Goal: Information Seeking & Learning: Understand process/instructions

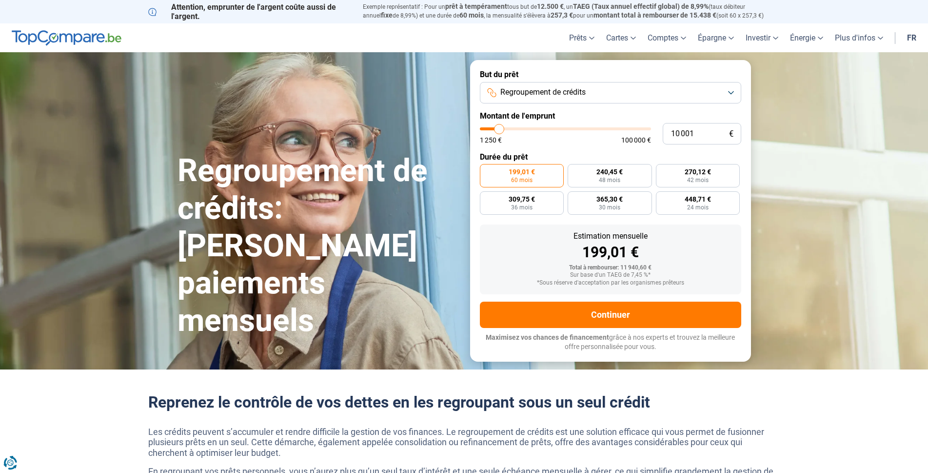
click at [586, 94] on span "Regroupement de crédits" at bounding box center [543, 92] width 85 height 11
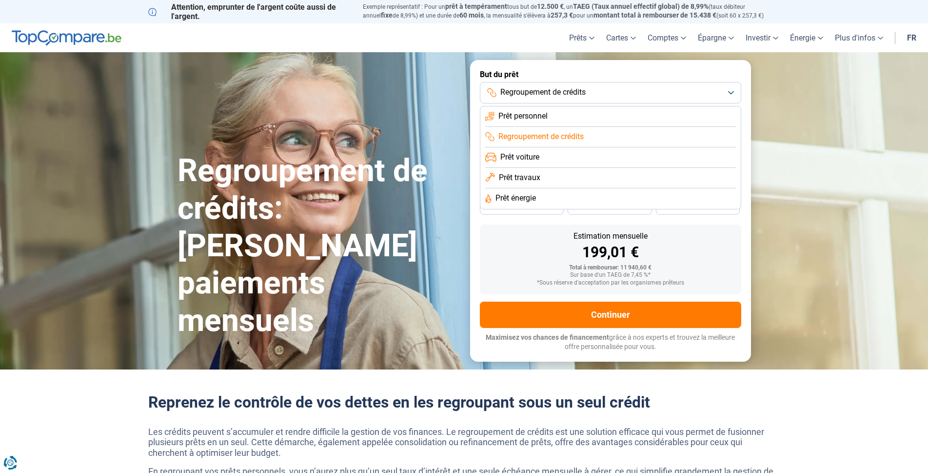
click at [586, 94] on span "Regroupement de crédits" at bounding box center [543, 92] width 85 height 11
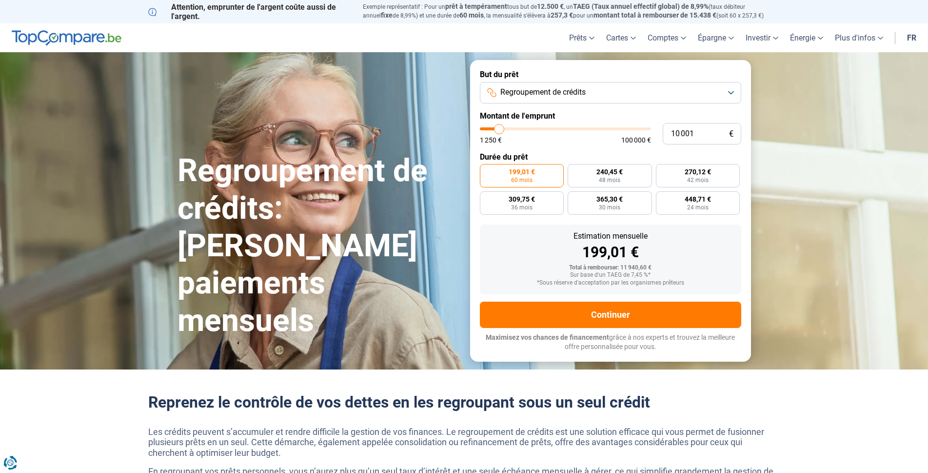
type input "9 750"
type input "9750"
type input "10 000"
type input "10000"
type input "10 250"
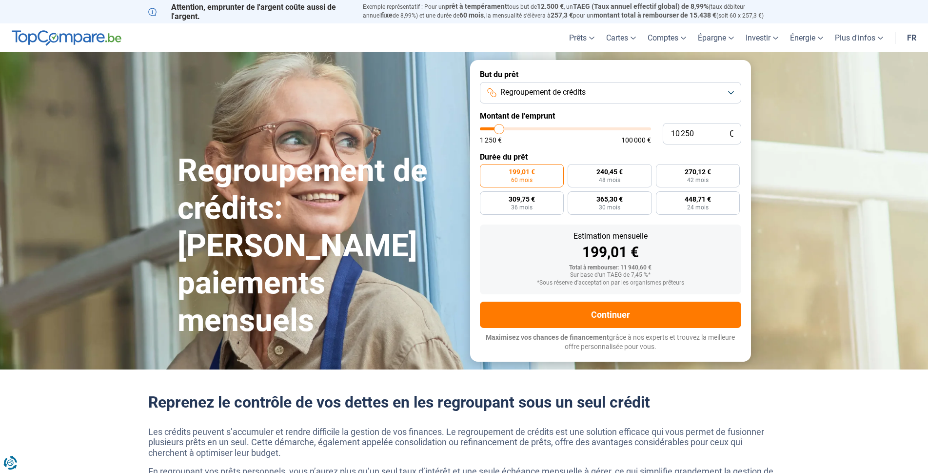
type input "10250"
type input "10 500"
type input "10500"
type input "11 000"
type input "11000"
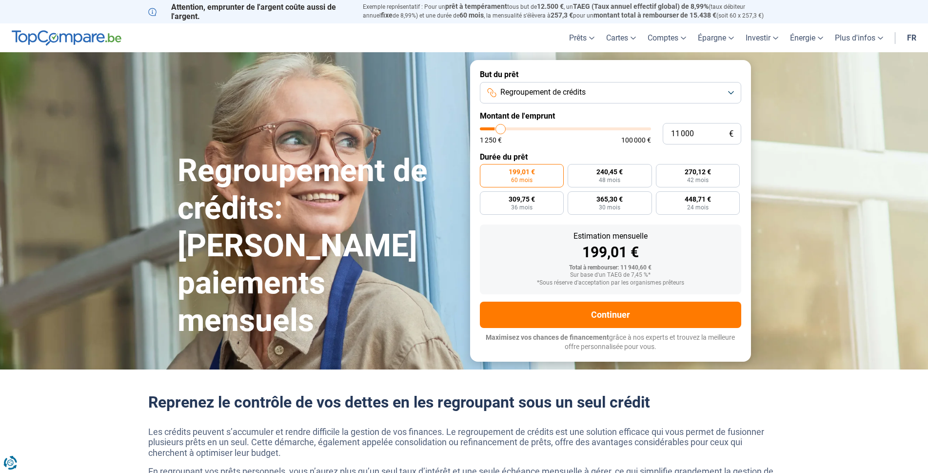
type input "11 500"
type input "11500"
type input "12 750"
type input "12750"
type input "14 000"
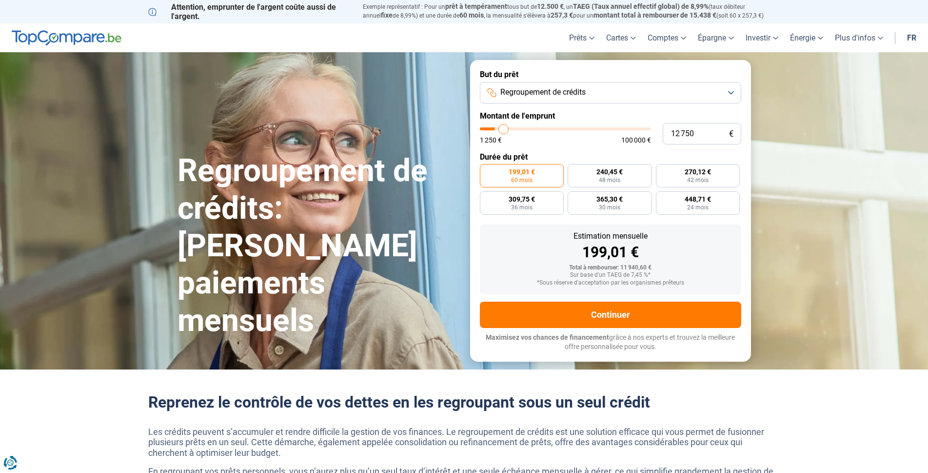
type input "14000"
type input "15 000"
type input "15000"
type input "16 000"
type input "16000"
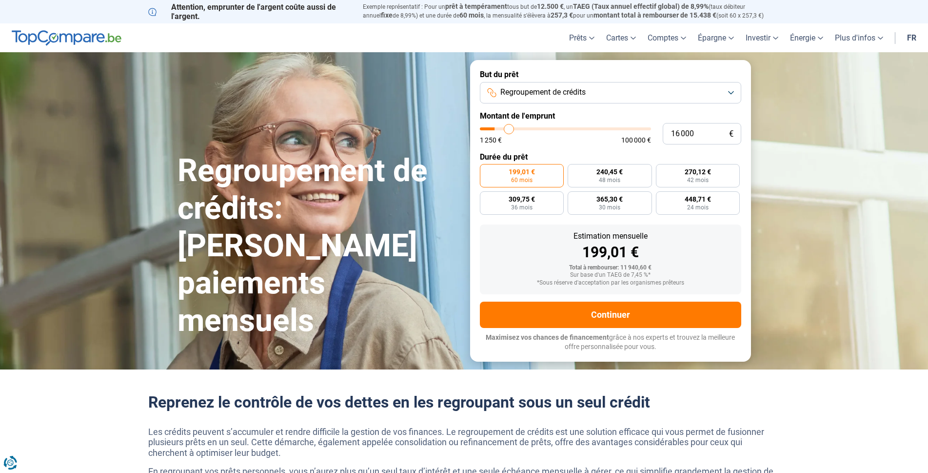
type input "16 500"
type input "16500"
type input "18 500"
type input "18500"
type input "19 750"
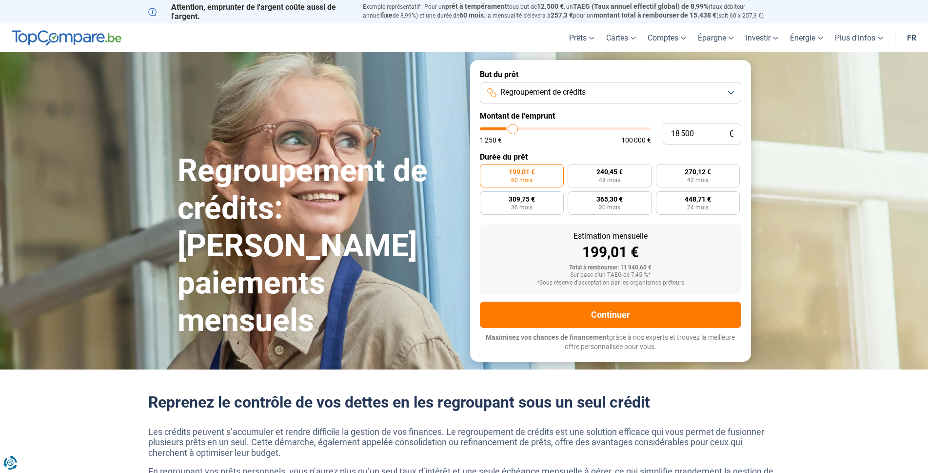
type input "19750"
type input "21 250"
type input "21250"
type input "24 500"
type input "24500"
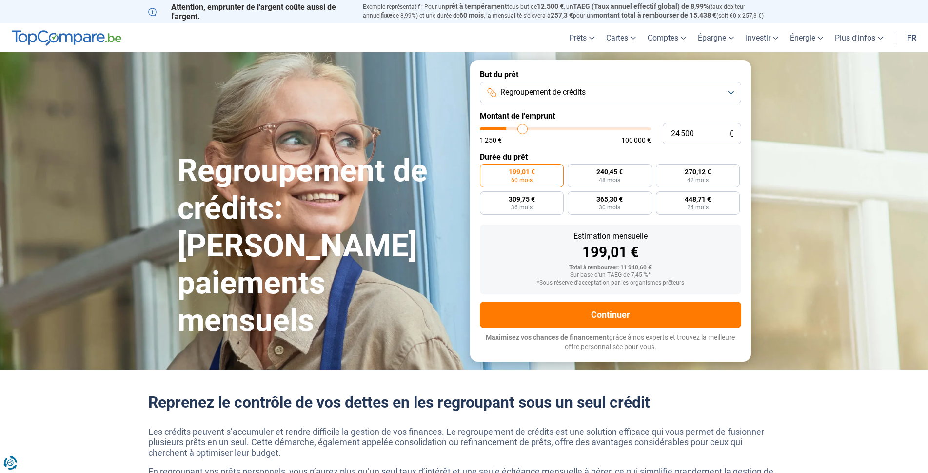
type input "27 500"
type input "27500"
type input "29 750"
type input "29750"
type input "31 000"
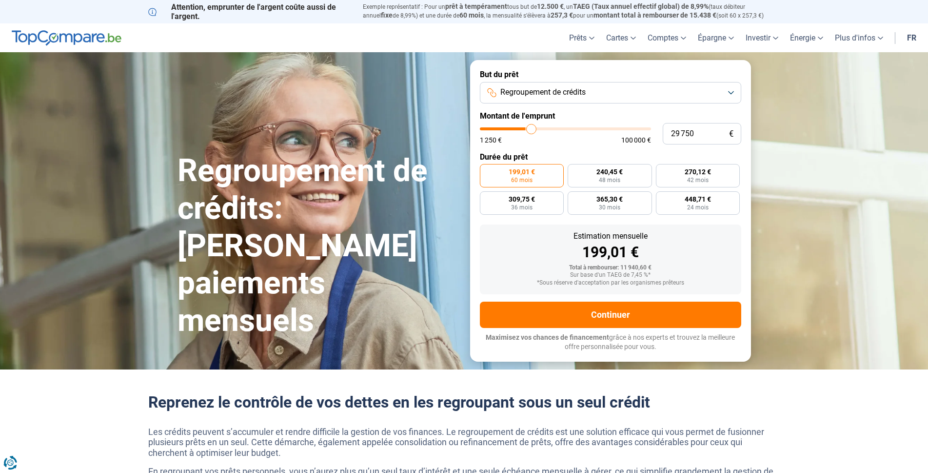
type input "31000"
type input "31 250"
type input "31250"
type input "34 250"
type input "34250"
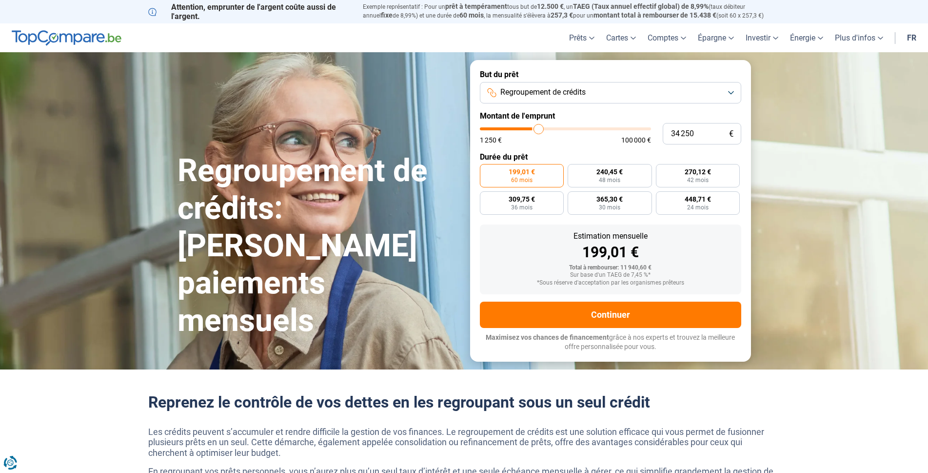
type input "36 750"
type input "36750"
type input "39 500"
type input "39500"
type input "41 000"
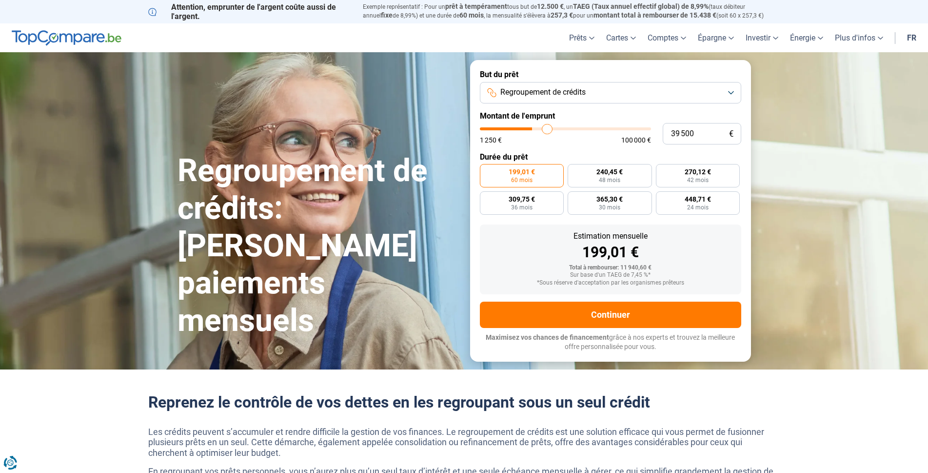
type input "41000"
type input "41 500"
type input "41500"
type input "42 000"
type input "42000"
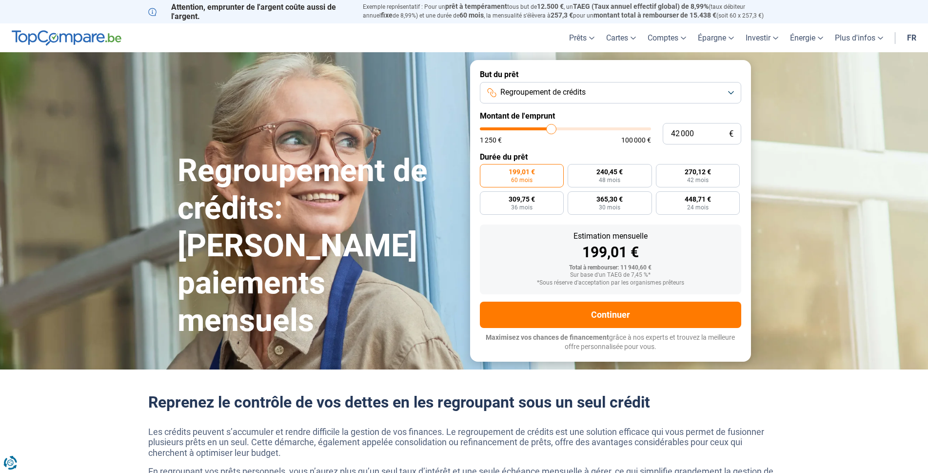
type input "42 250"
type input "42250"
type input "42 000"
type input "42000"
type input "41 250"
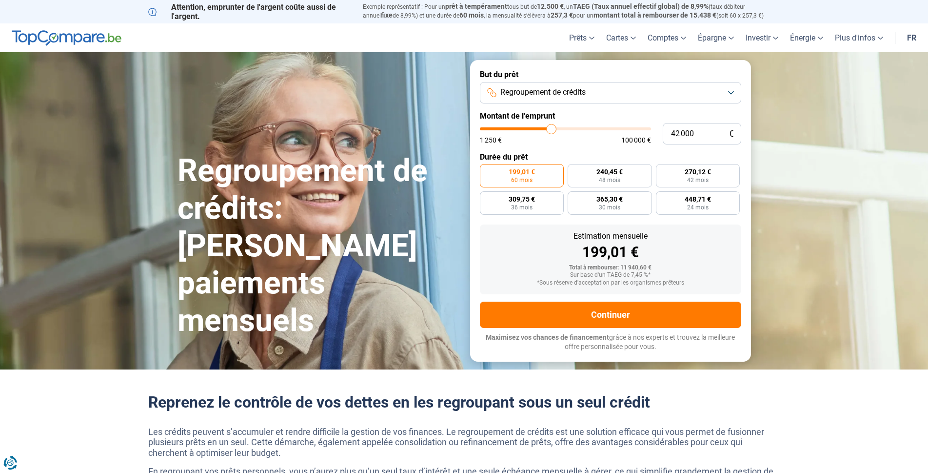
type input "41250"
type input "41 000"
type input "41000"
type input "40 250"
type input "40250"
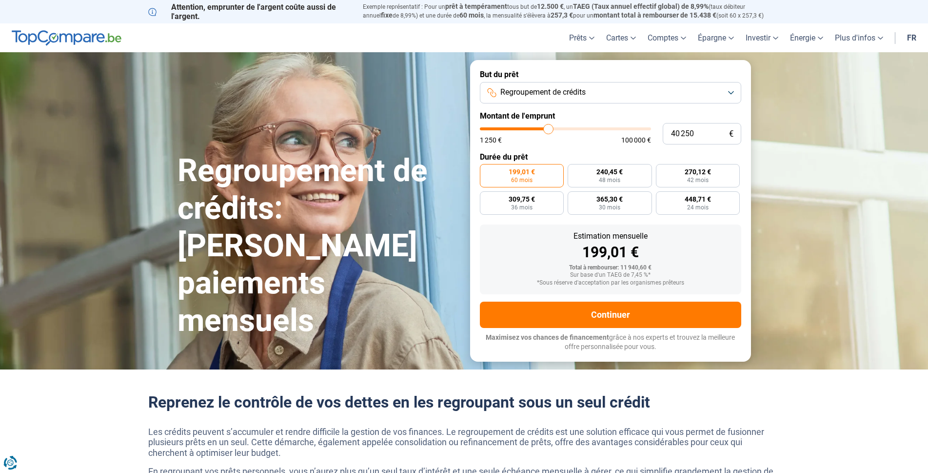
type input "39 250"
type input "39250"
type input "38 250"
type input "38250"
type input "37 750"
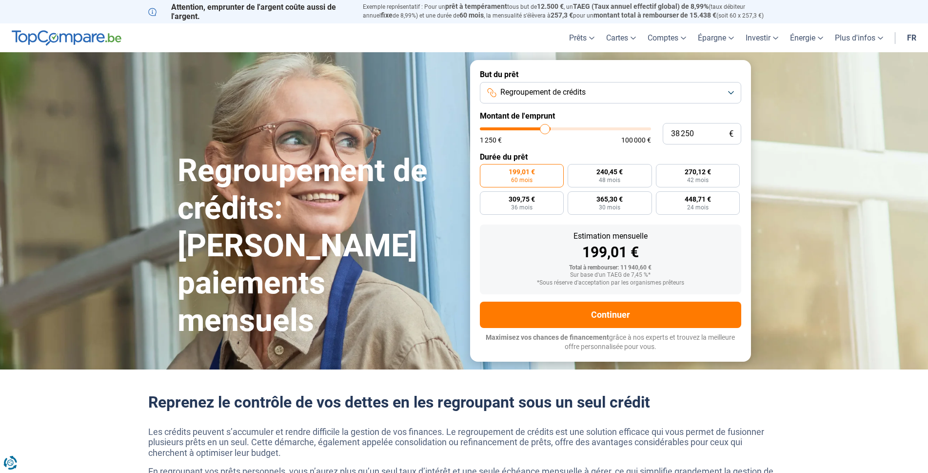
type input "37750"
type input "37 000"
type input "37000"
type input "36 750"
type input "36750"
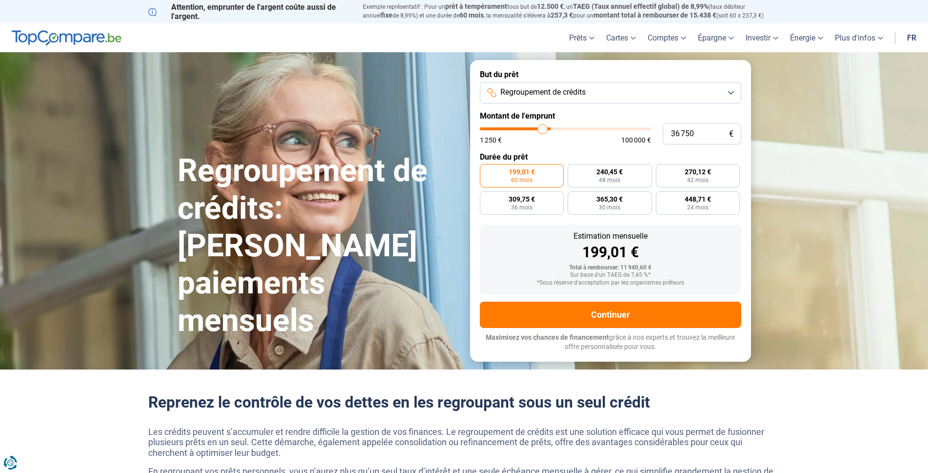
type input "36 500"
type input "36500"
type input "36 250"
type input "36250"
type input "35 500"
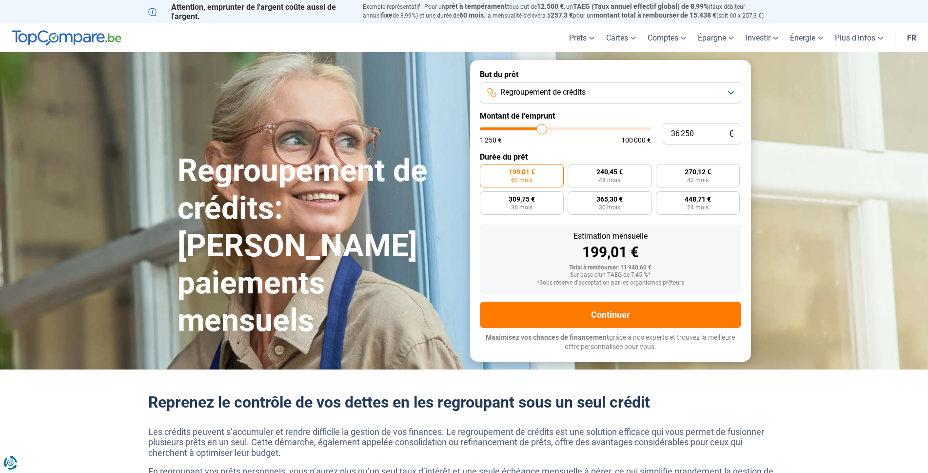
type input "35500"
type input "34 250"
type input "34250"
type input "33 250"
type input "33250"
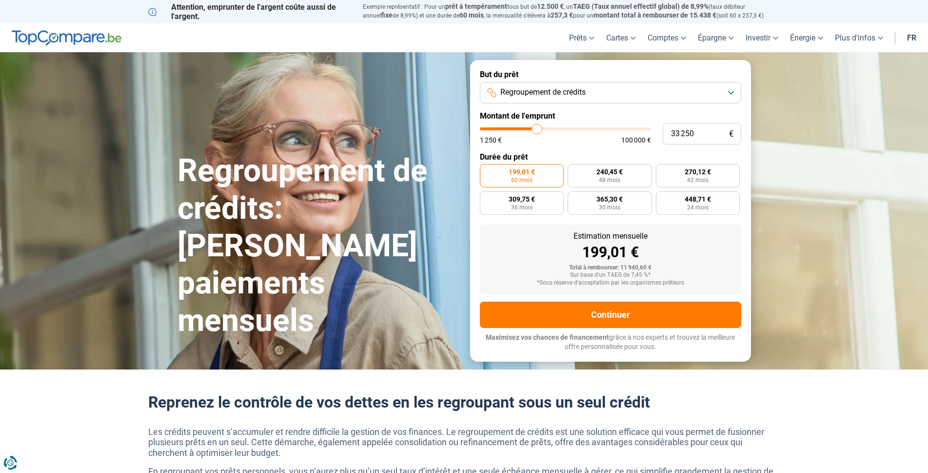
type input "31 750"
type input "31750"
type input "30 750"
type input "30750"
type input "30 250"
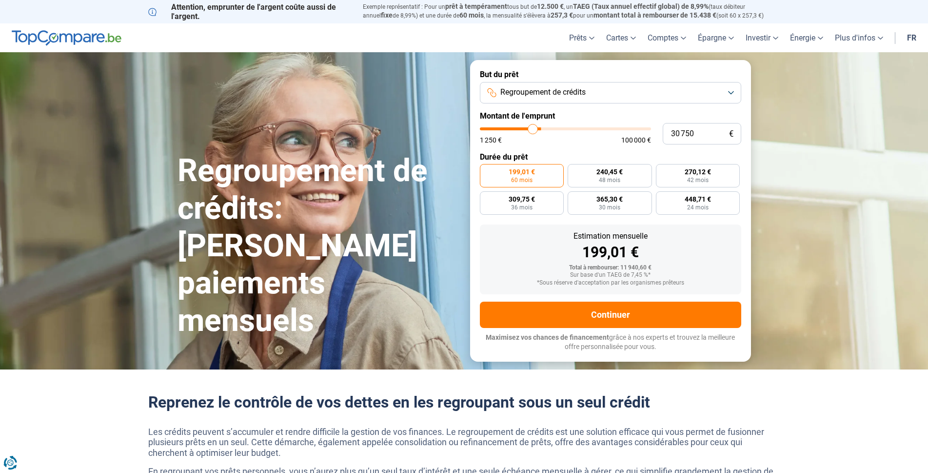
type input "30250"
type input "29 000"
type input "29000"
type input "27 500"
type input "27500"
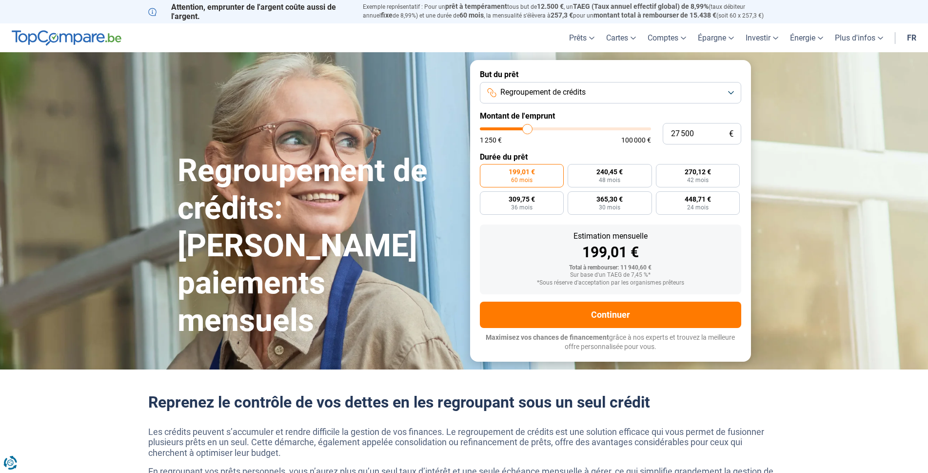
type input "26 000"
type input "26000"
type input "25 250"
type input "25250"
type input "25 000"
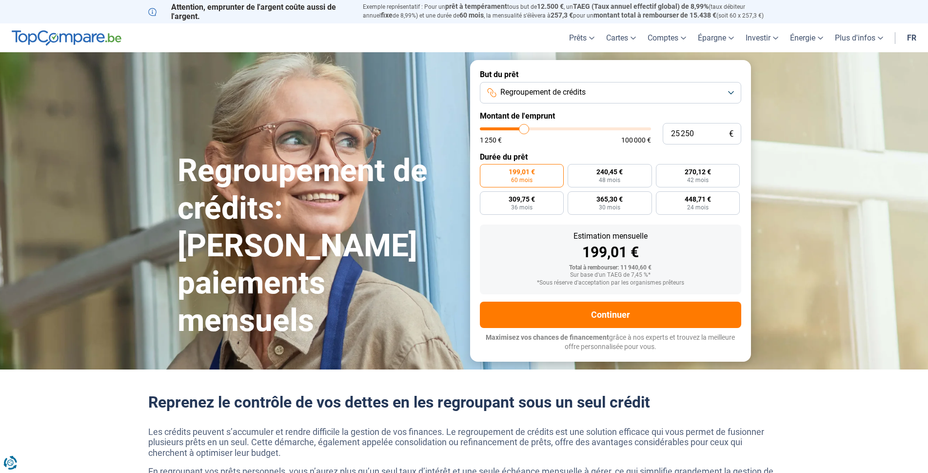
type input "25000"
type input "24 250"
type input "24250"
type input "23 500"
type input "23500"
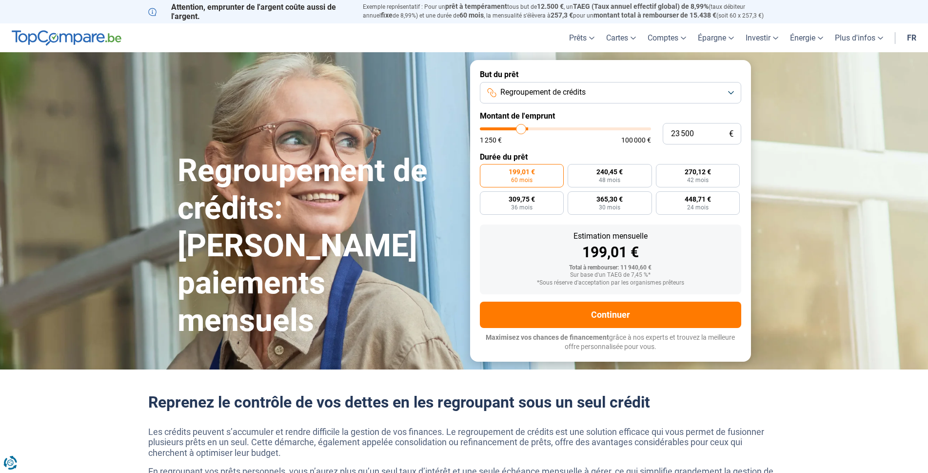
type input "23 250"
type input "23250"
type input "22 750"
type input "22750"
type input "21 750"
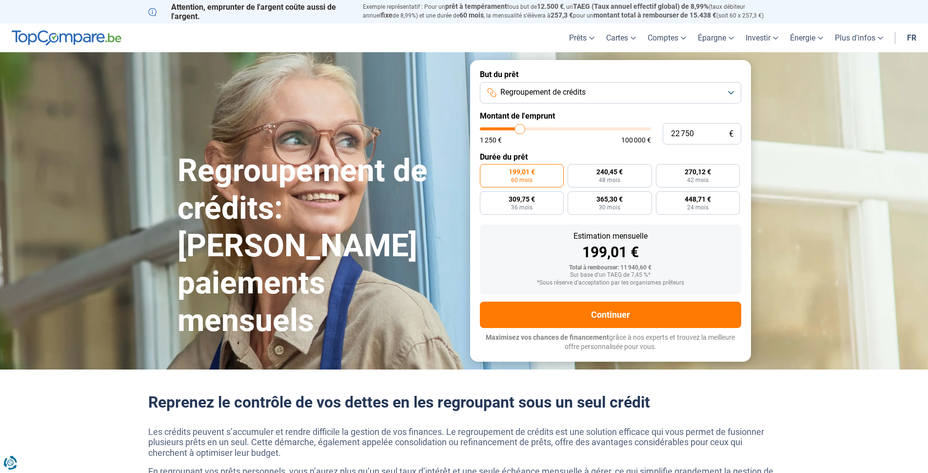
type input "21750"
type input "20 750"
type input "20750"
type input "20 250"
type input "20250"
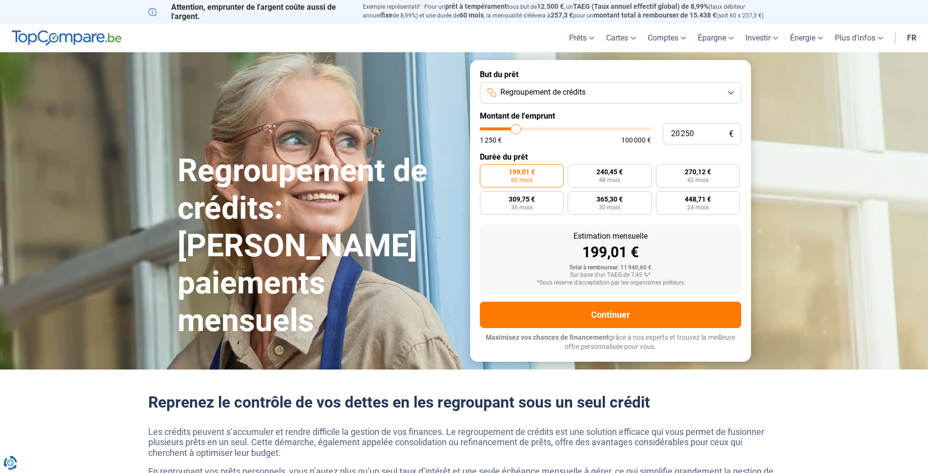
type input "20 000"
type input "20000"
type input "19 750"
type input "19750"
type input "19 250"
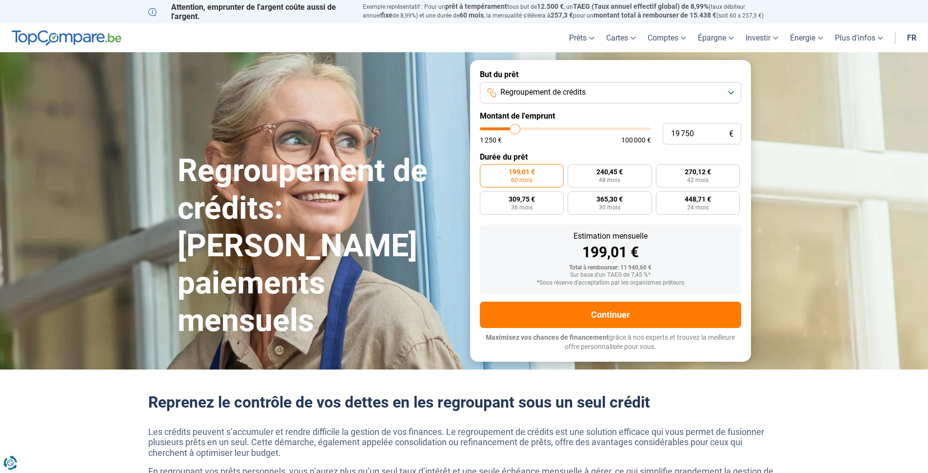
type input "19250"
type input "17 500"
type input "17500"
type input "16 000"
type input "16000"
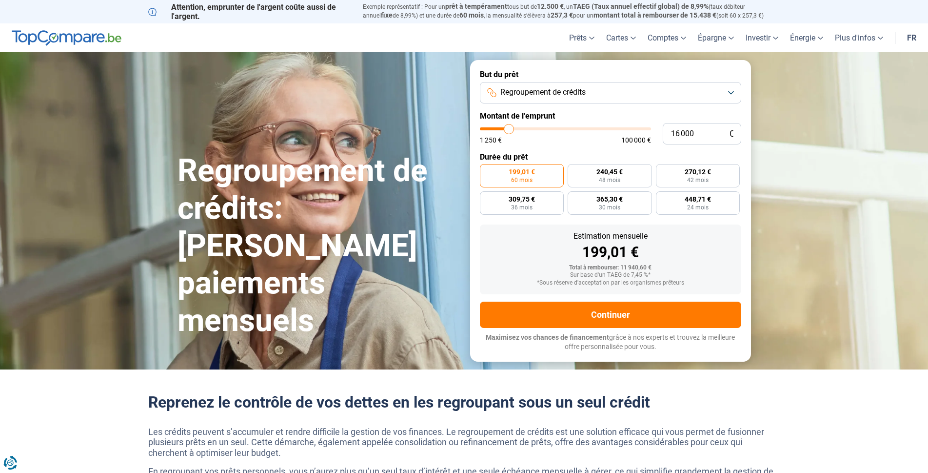
type input "14 250"
type input "14250"
type input "13 250"
type input "13250"
type input "12 750"
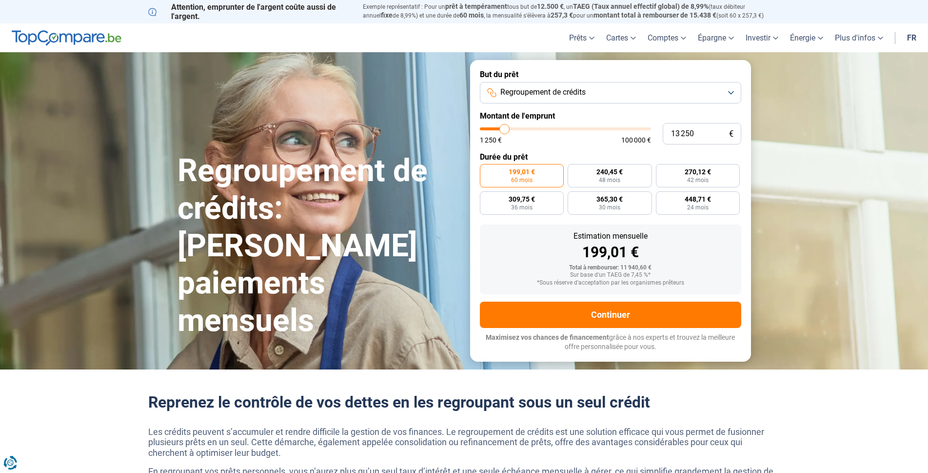
type input "12750"
type input "12 500"
type input "12500"
type input "12 000"
type input "12000"
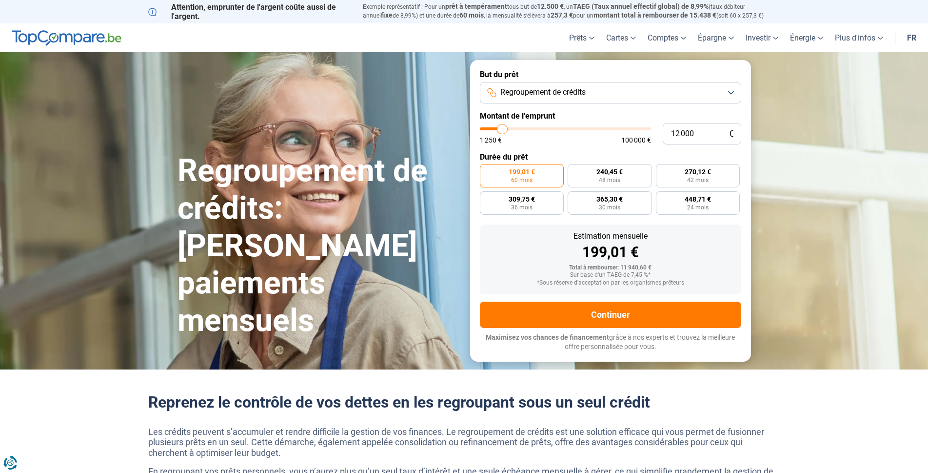
type input "11 500"
type input "11500"
type input "11 250"
type input "11250"
type input "11 000"
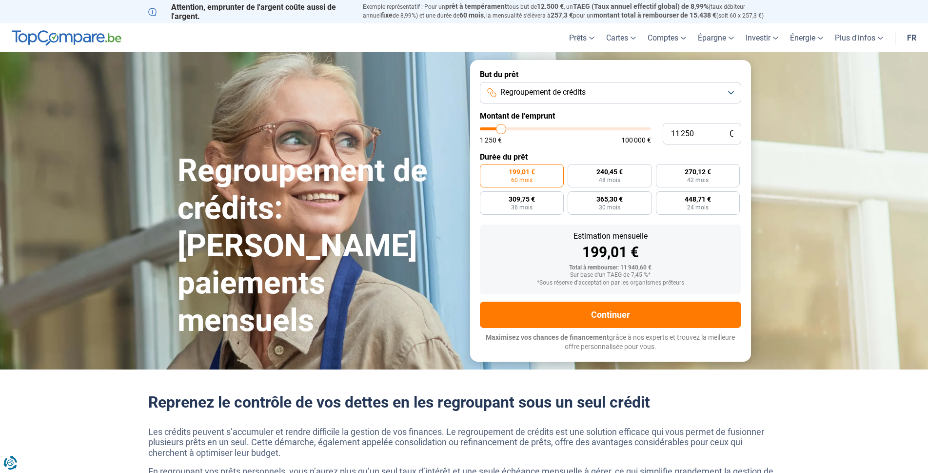
type input "11000"
type input "10 500"
type input "10500"
click at [501, 128] on input "range" at bounding box center [565, 128] width 171 height 3
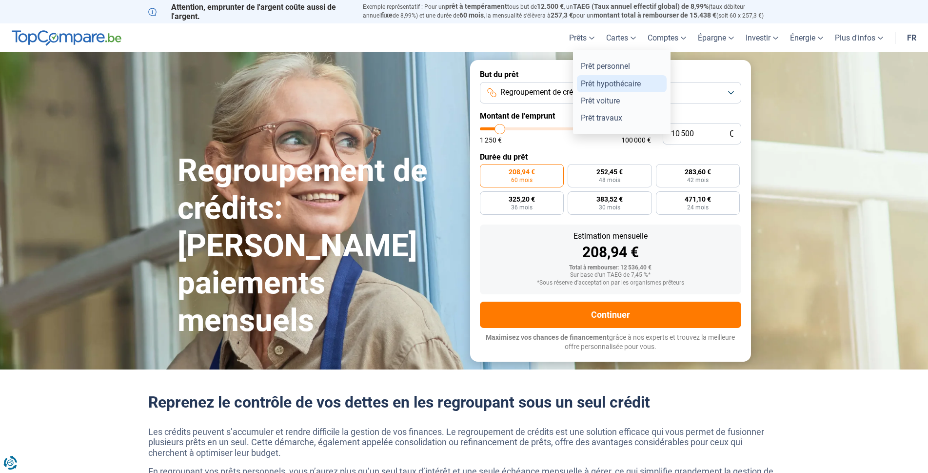
click at [589, 79] on link "Prêt hypothécaire" at bounding box center [622, 83] width 90 height 17
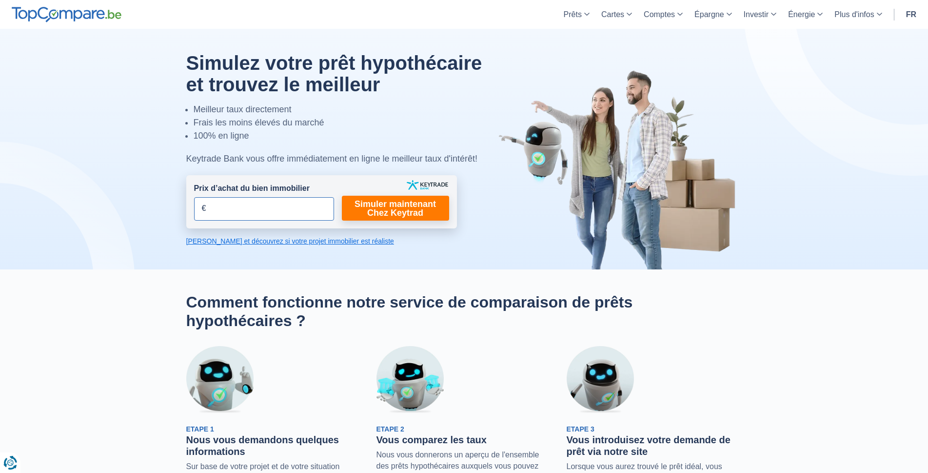
click at [213, 206] on input "Prix d’achat du bien immobilier" at bounding box center [264, 208] width 140 height 23
type input "110.000"
click at [400, 216] on link "Simuler maintenant Chez Keytrad" at bounding box center [395, 208] width 107 height 25
